Goal: Transaction & Acquisition: Book appointment/travel/reservation

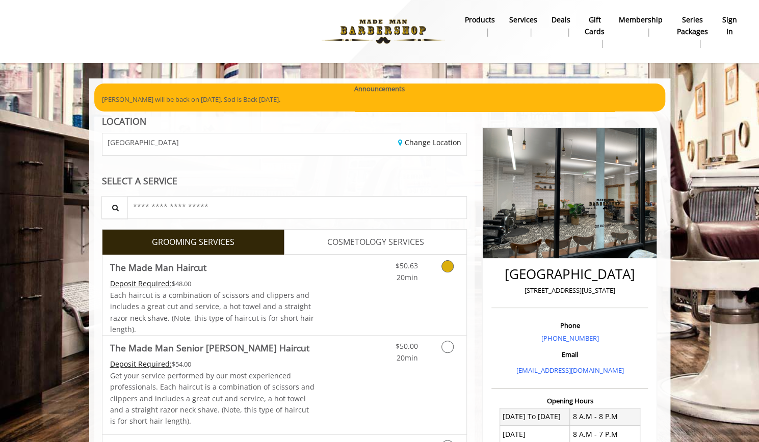
click at [444, 268] on icon "Grooming services" at bounding box center [447, 266] width 12 height 12
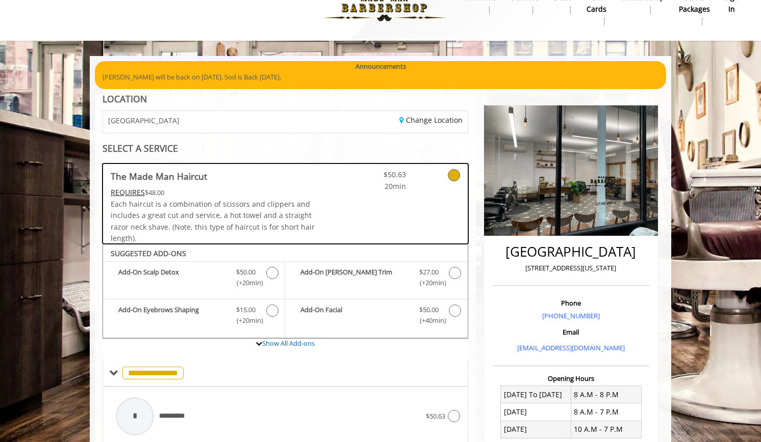
scroll to position [237, 0]
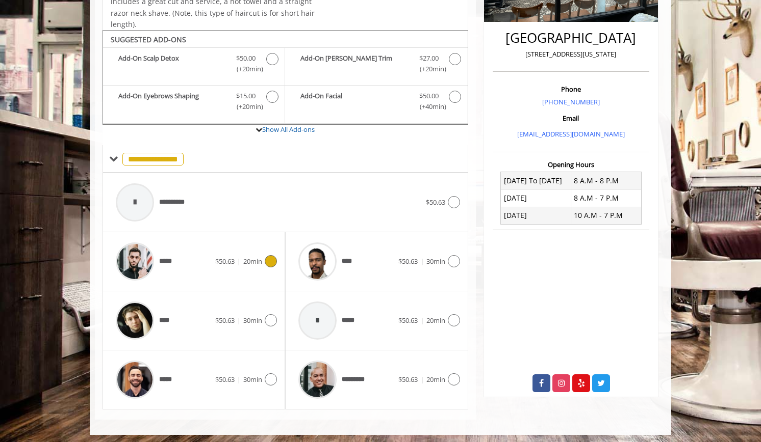
click at [242, 255] on div "$50.63 | 20min" at bounding box center [246, 261] width 62 height 12
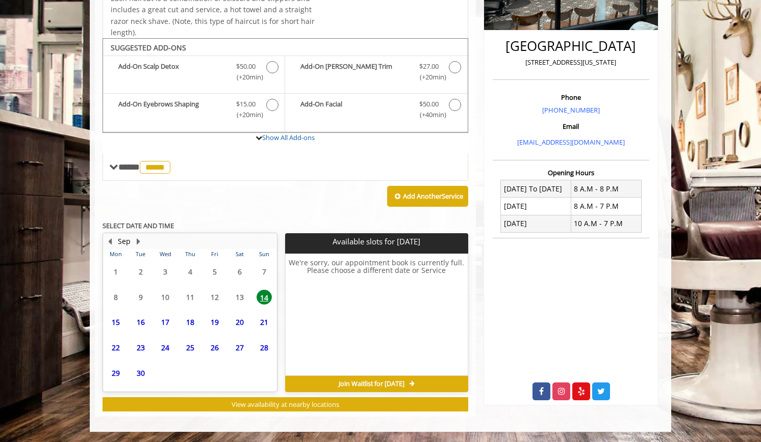
scroll to position [226, 0]
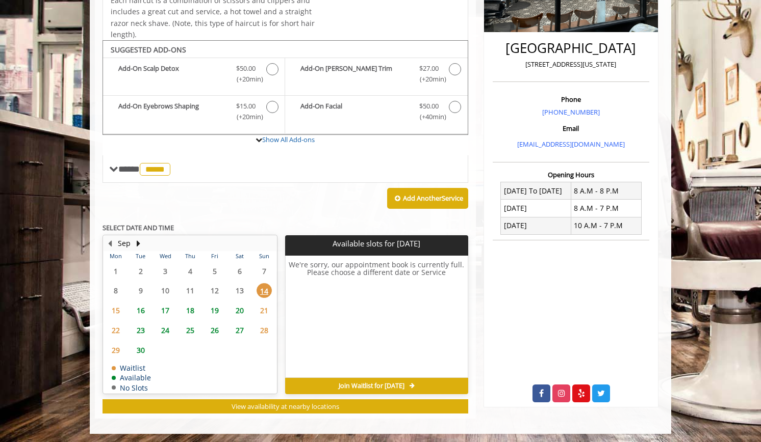
click at [140, 306] on span "16" at bounding box center [140, 310] width 15 height 15
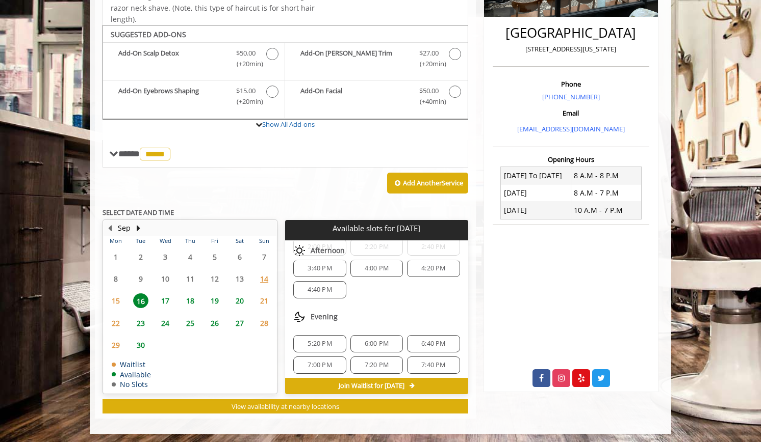
scroll to position [171, 0]
click at [433, 361] on span "7:40 PM" at bounding box center [433, 365] width 24 height 8
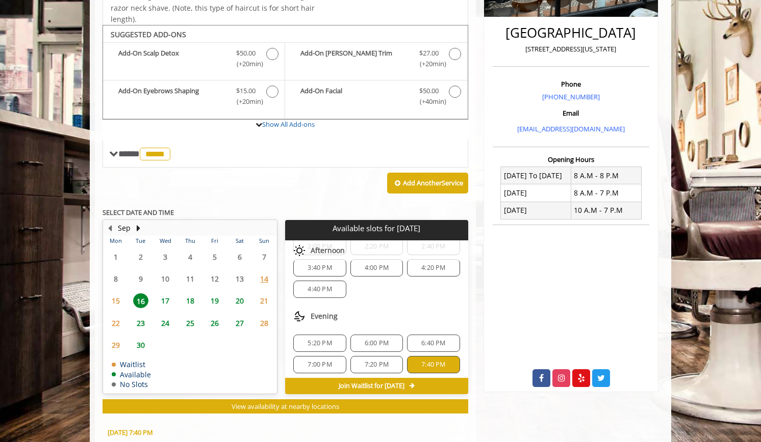
scroll to position [425, 0]
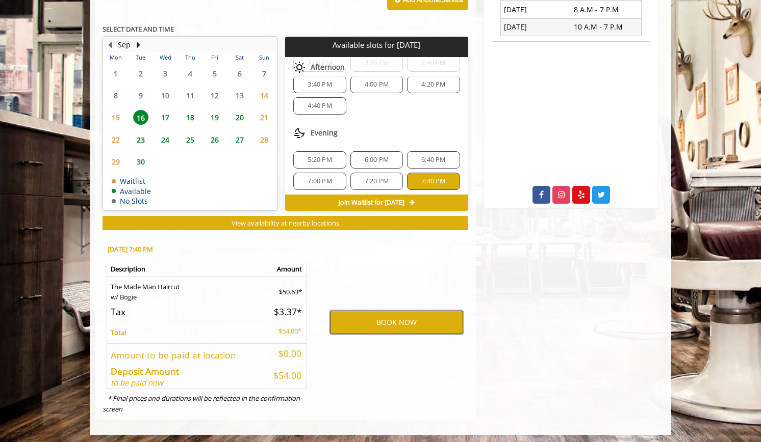
click at [395, 320] on button "BOOK NOW" at bounding box center [396, 322] width 133 height 23
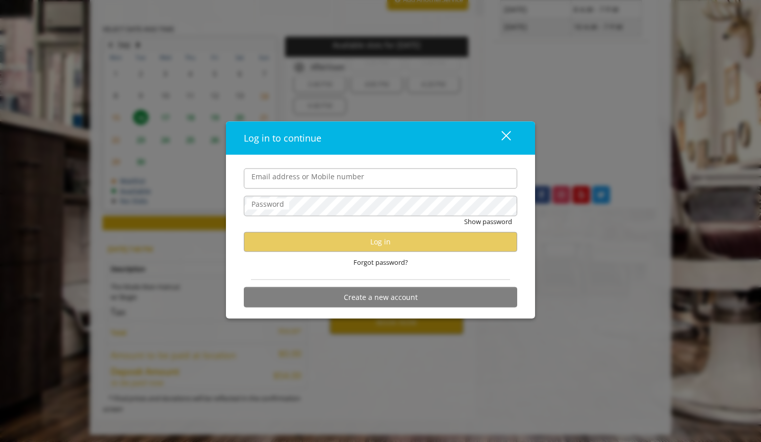
type input "**********"
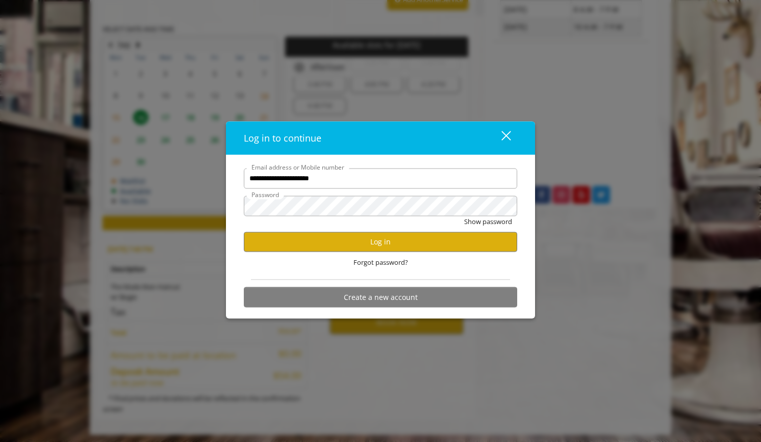
scroll to position [0, 0]
click at [381, 243] on button "Log in" at bounding box center [380, 242] width 273 height 20
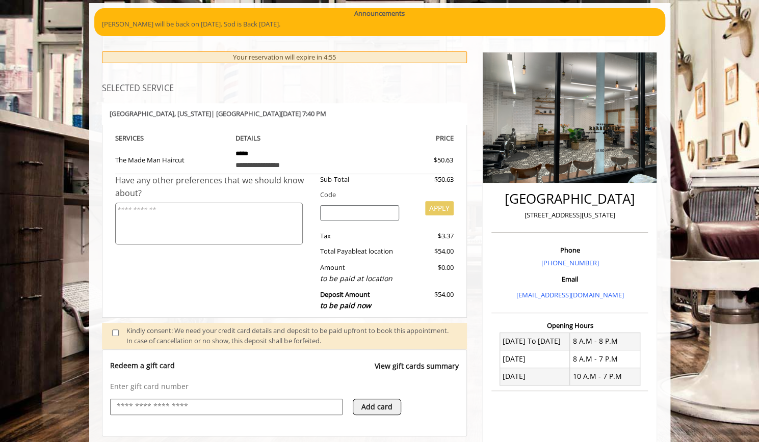
scroll to position [350, 0]
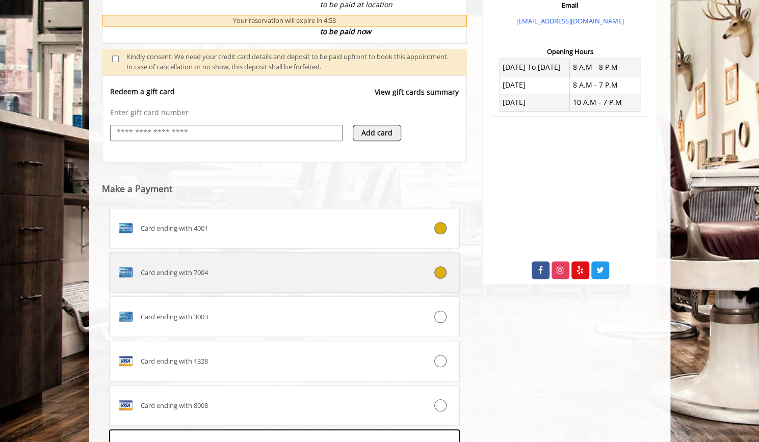
click at [386, 271] on div "Card ending with 7004" at bounding box center [256, 273] width 292 height 16
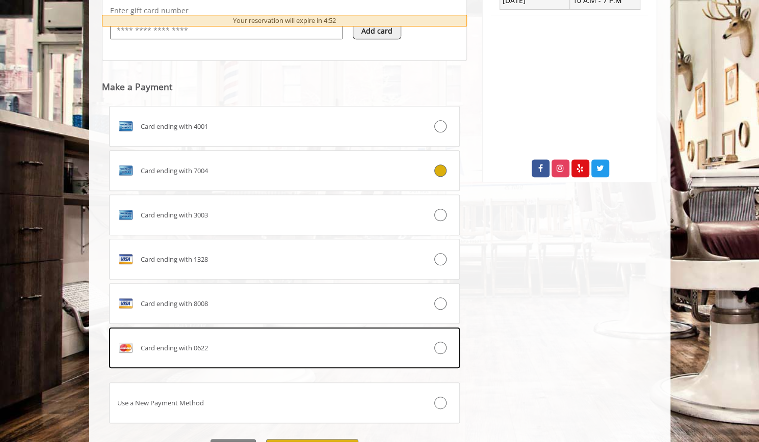
scroll to position [506, 0]
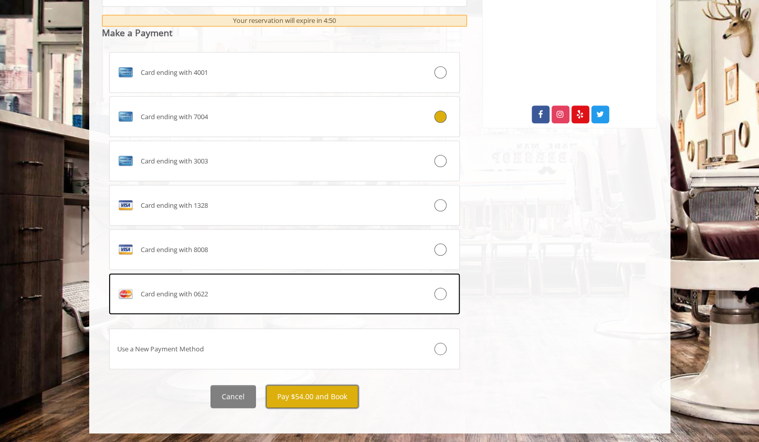
click at [322, 397] on button "Pay $54.00 and Book" at bounding box center [312, 396] width 92 height 23
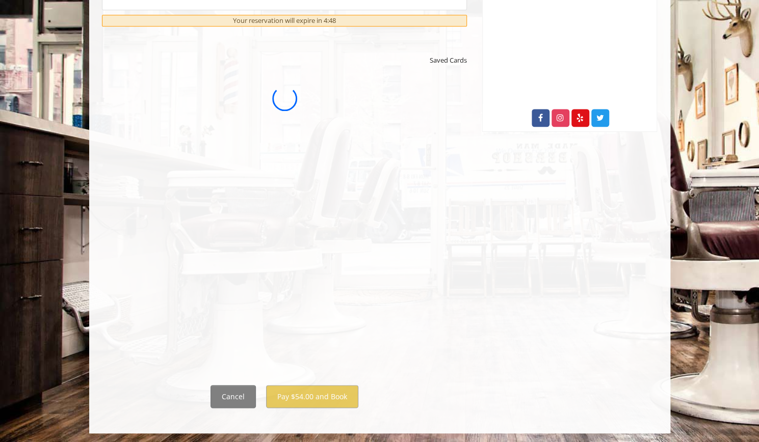
scroll to position [0, 0]
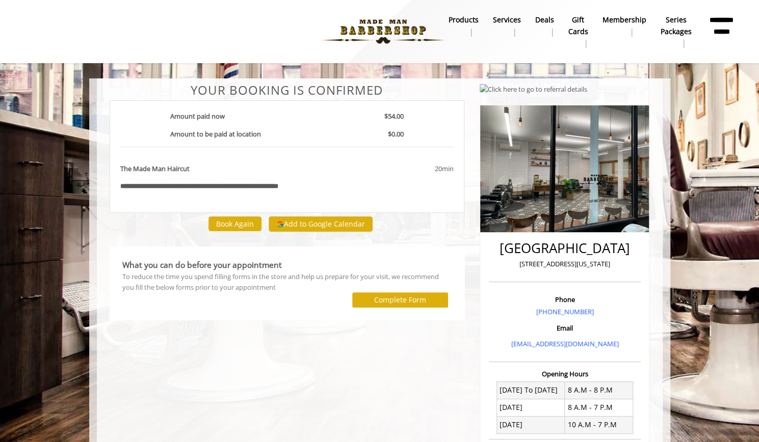
click at [103, 28] on div at bounding box center [234, 32] width 438 height 56
